Goal: Task Accomplishment & Management: Use online tool/utility

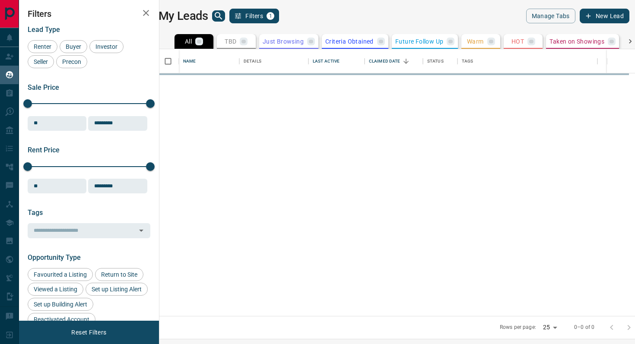
scroll to position [267, 472]
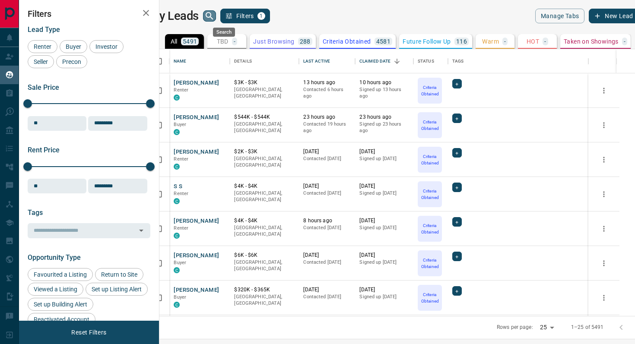
click at [215, 14] on icon "search button" at bounding box center [209, 16] width 10 height 10
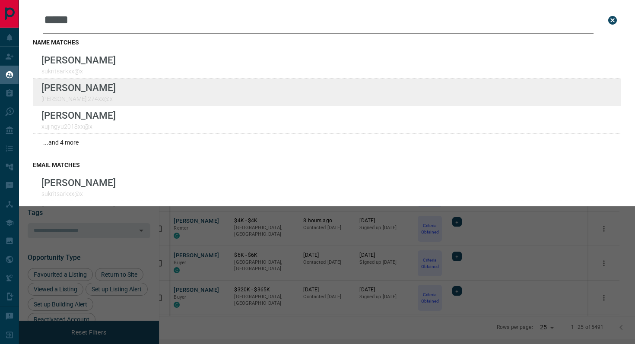
click at [0, 0] on div "Lead Transfers Claim Leads My Leads Tasks Opportunities Deals Campaigns Automat…" at bounding box center [317, 167] width 635 height 334
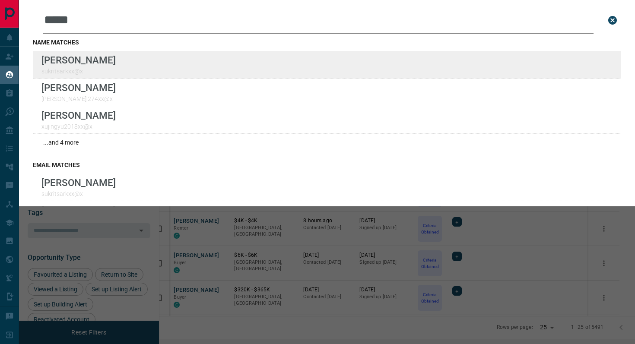
click at [0, 0] on div "Lead Transfers Claim Leads My Leads Tasks Opportunities Deals Campaigns Automat…" at bounding box center [317, 167] width 635 height 334
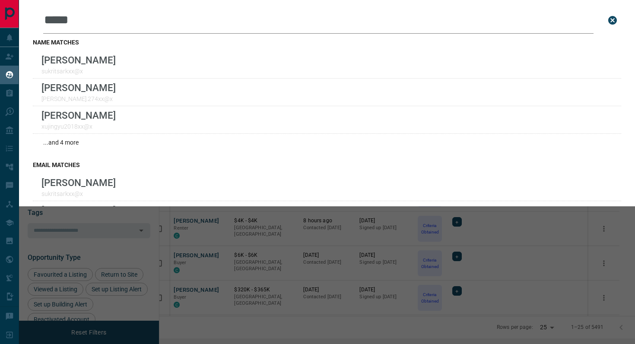
click at [157, 29] on input "*****" at bounding box center [318, 20] width 550 height 27
type input "*"
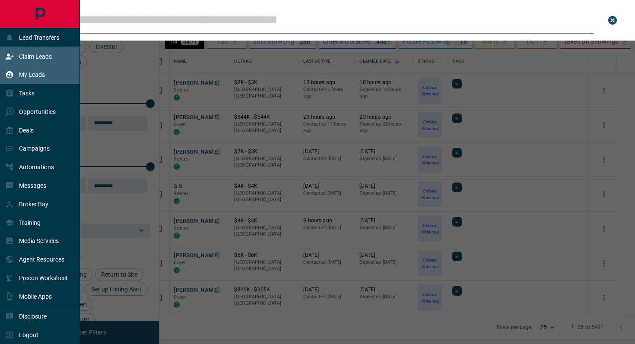
click at [43, 57] on p "Claim Leads" at bounding box center [35, 56] width 33 height 7
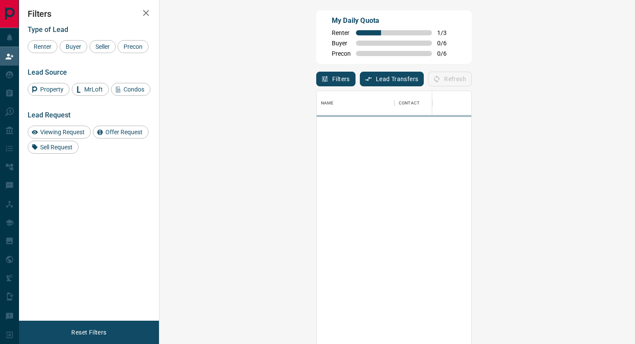
scroll to position [261, 457]
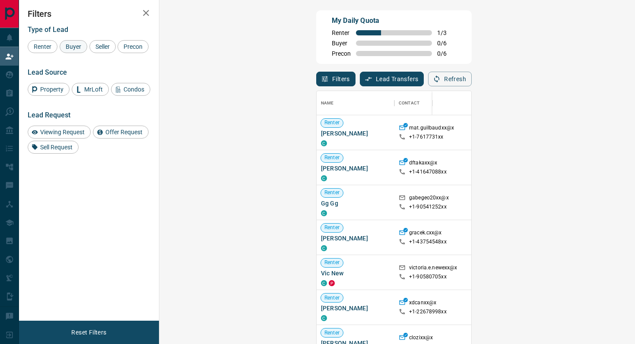
click at [74, 44] on span "Buyer" at bounding box center [74, 46] width 22 height 7
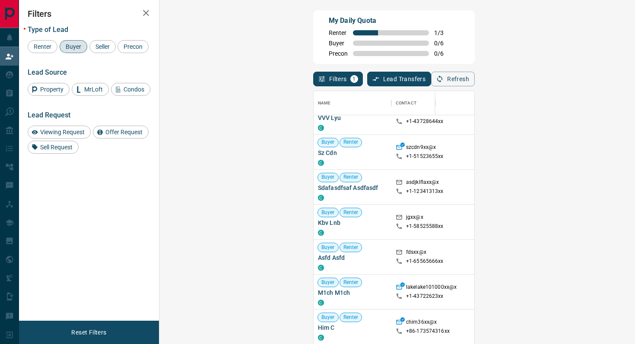
scroll to position [0, 0]
